Goal: Obtain resource: Download file/media

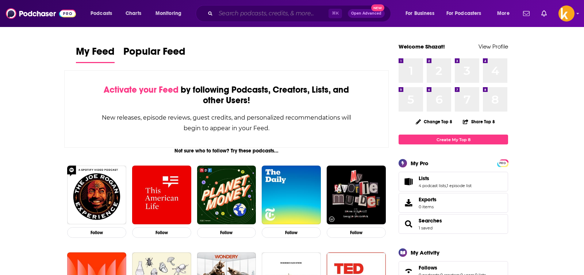
click at [243, 14] on input "Search podcasts, credits, & more..." at bounding box center [272, 14] width 113 height 12
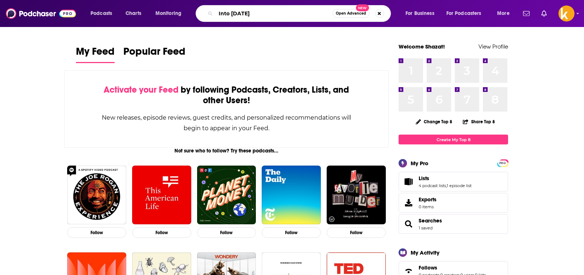
type input "Into [DATE]"
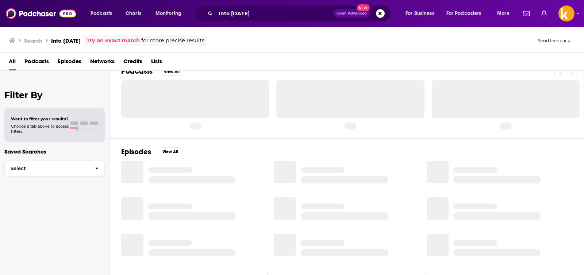
scroll to position [16, 0]
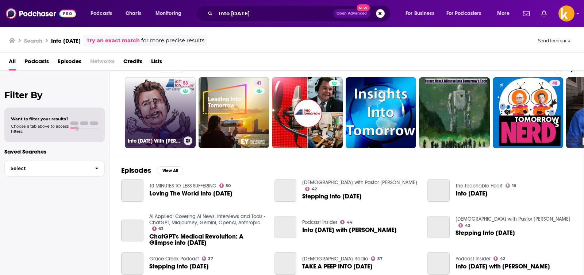
click at [180, 114] on div "53" at bounding box center [186, 108] width 13 height 56
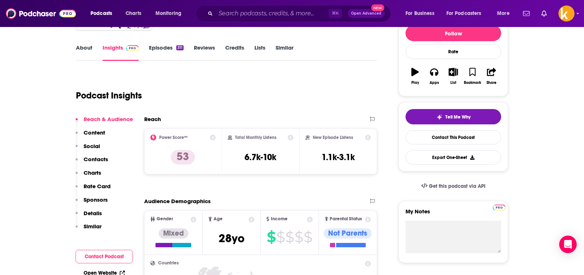
scroll to position [1, 0]
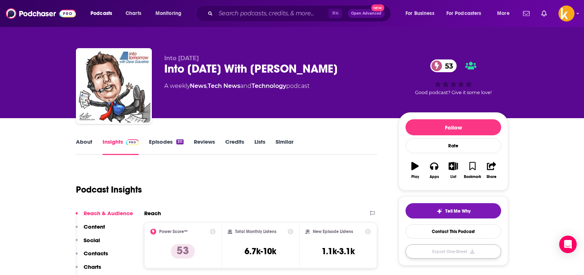
click at [442, 247] on button "Export One-Sheet" at bounding box center [453, 251] width 96 height 14
